Goal: Task Accomplishment & Management: Use online tool/utility

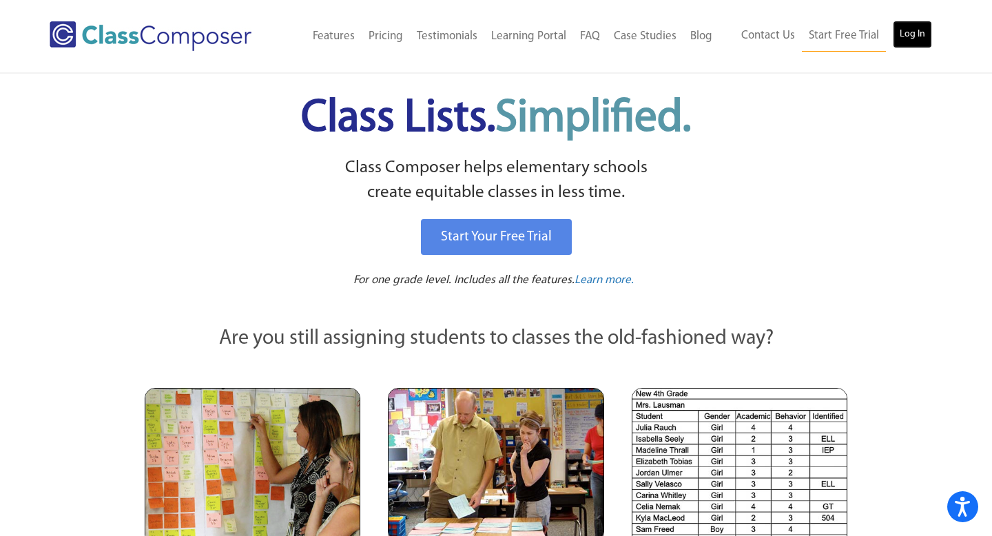
click at [912, 33] on link "Log In" at bounding box center [912, 35] width 39 height 28
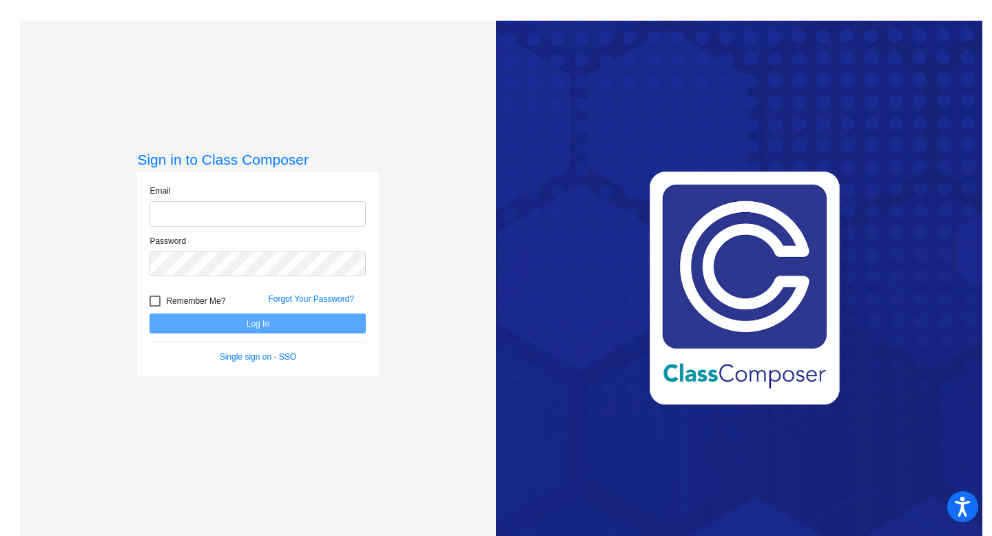
type input "[PERSON_NAME][EMAIL_ADDRESS][DOMAIN_NAME]"
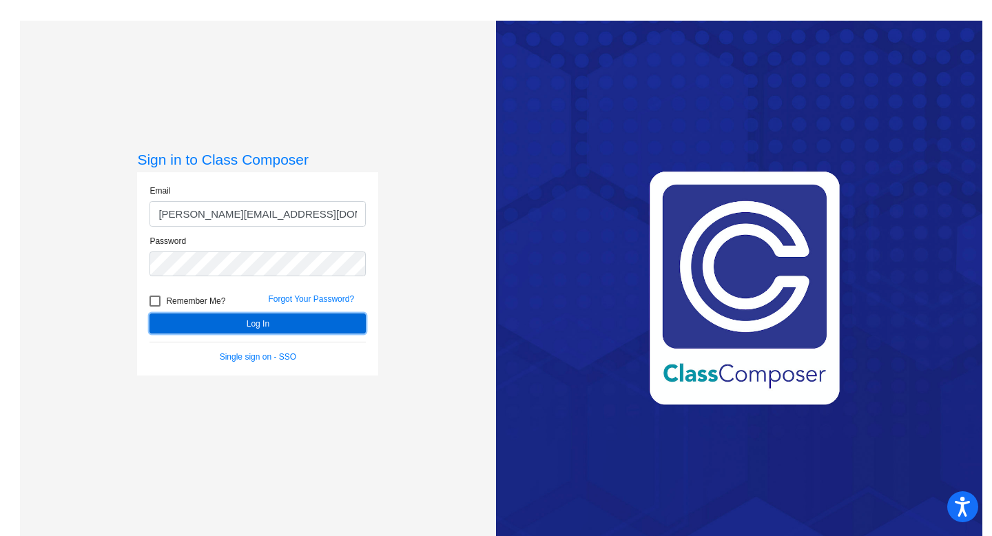
click at [179, 322] on button "Log In" at bounding box center [258, 323] width 216 height 20
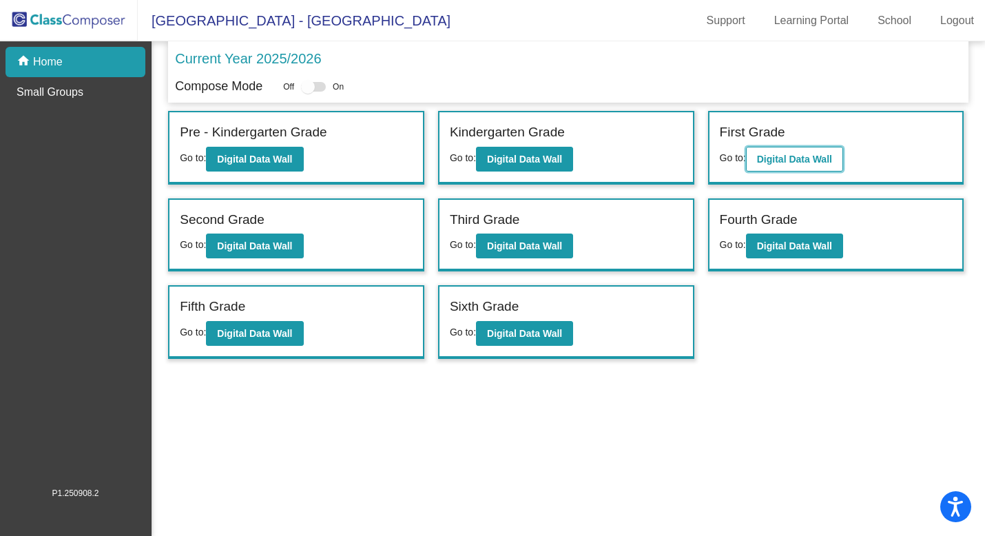
click at [804, 166] on button "Digital Data Wall" at bounding box center [794, 159] width 97 height 25
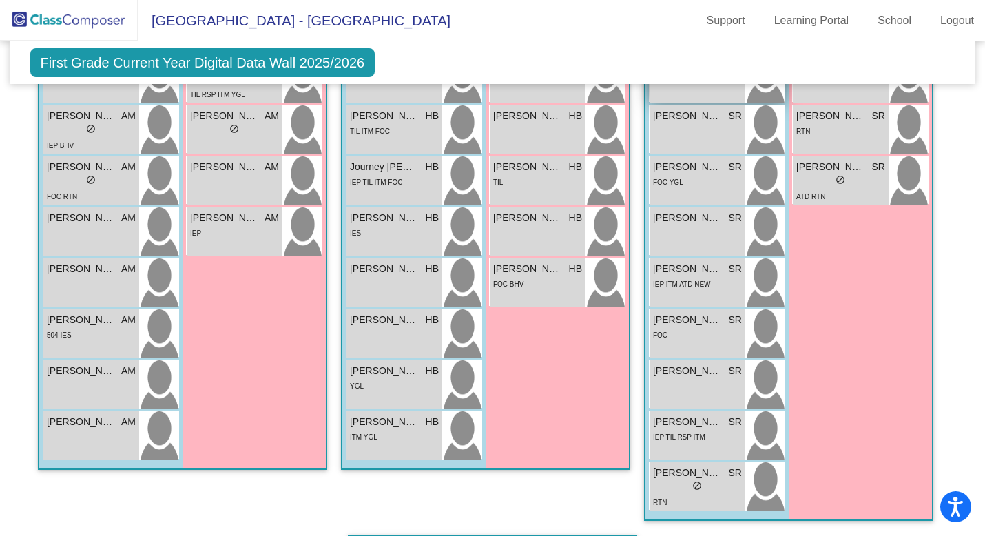
scroll to position [1286, 0]
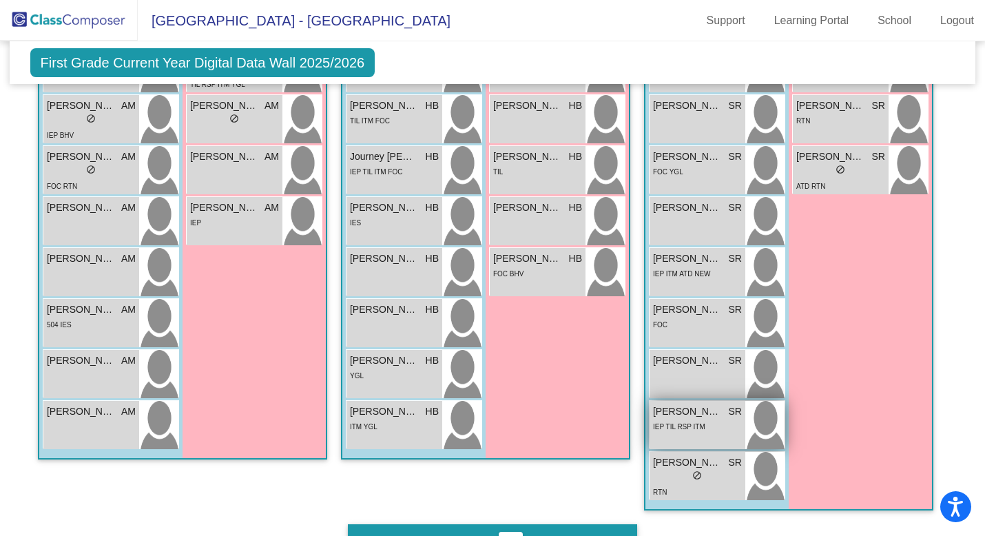
click at [674, 426] on span "IEP TIL RSP ITM" at bounding box center [679, 427] width 52 height 8
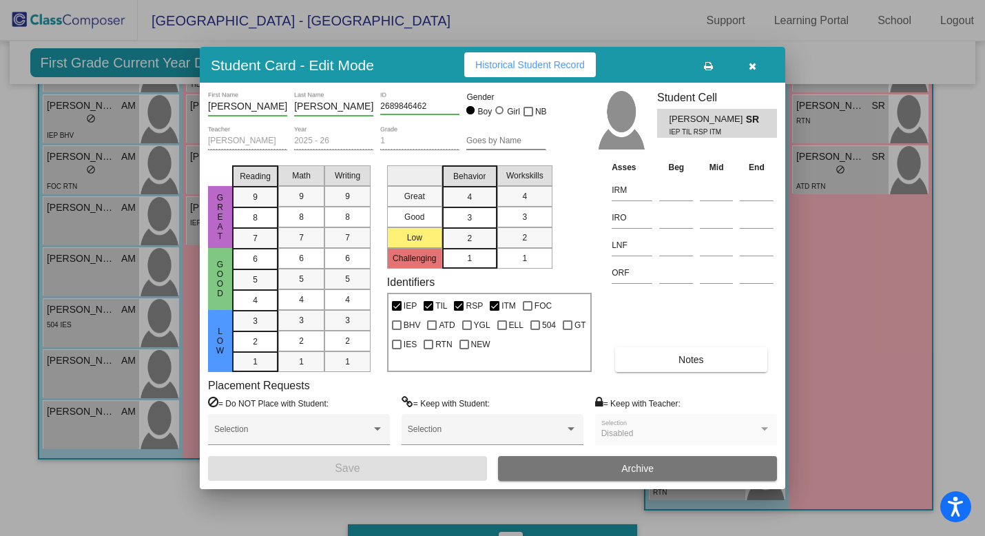
click at [508, 59] on span "Historical Student Record" at bounding box center [530, 64] width 110 height 11
